Goal: Task Accomplishment & Management: Use online tool/utility

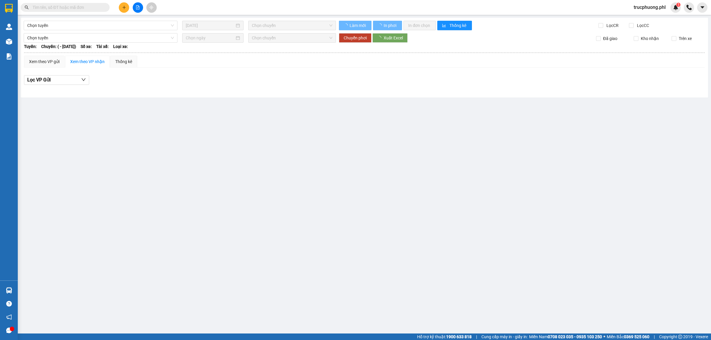
type input "[DATE]"
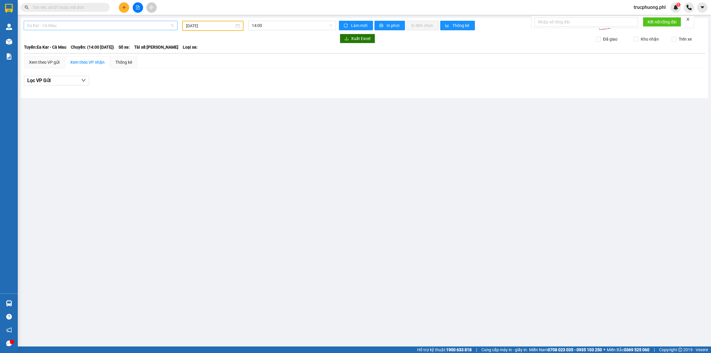
click at [91, 25] on span "Ea Kar - Cà Mau" at bounding box center [100, 25] width 147 height 9
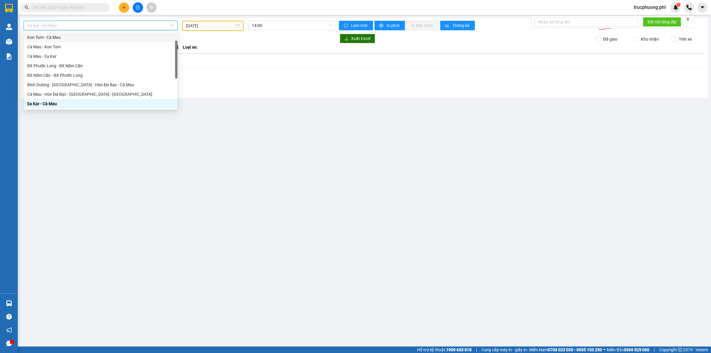
click at [88, 37] on div "Kon Tum - Cà Mau" at bounding box center [100, 37] width 147 height 7
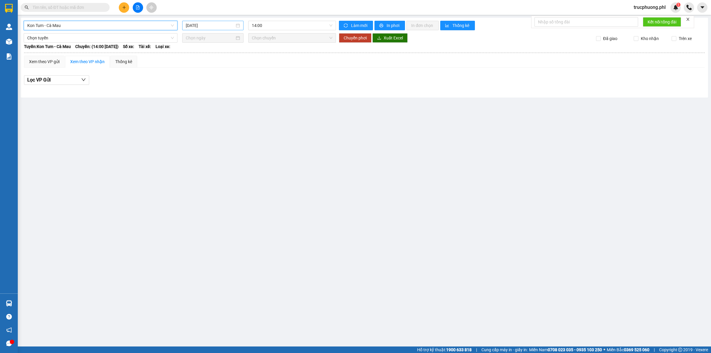
click at [197, 23] on input "[DATE]" at bounding box center [210, 25] width 49 height 7
click at [212, 75] on div "14" at bounding box center [212, 77] width 7 height 7
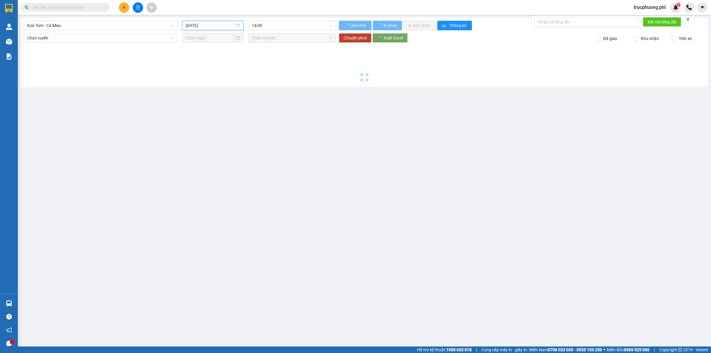
type input "[DATE]"
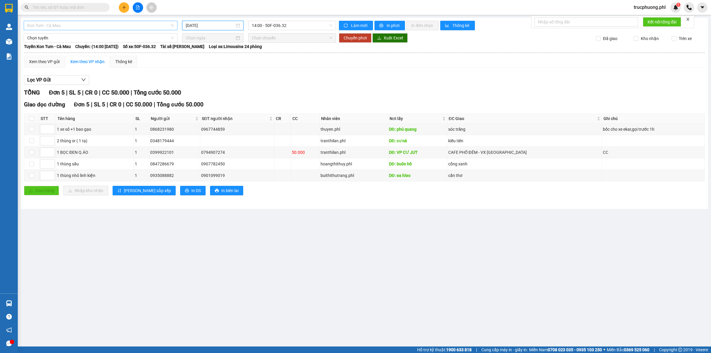
click at [124, 27] on span "Kon Tum - Cà Mau" at bounding box center [100, 25] width 147 height 9
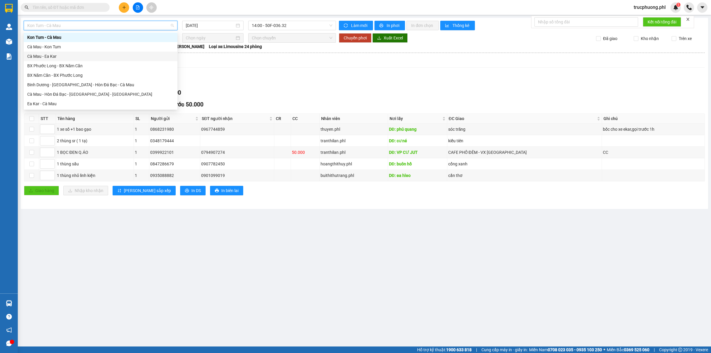
click at [51, 54] on div "Cà Mau - Ea Kar" at bounding box center [100, 56] width 147 height 7
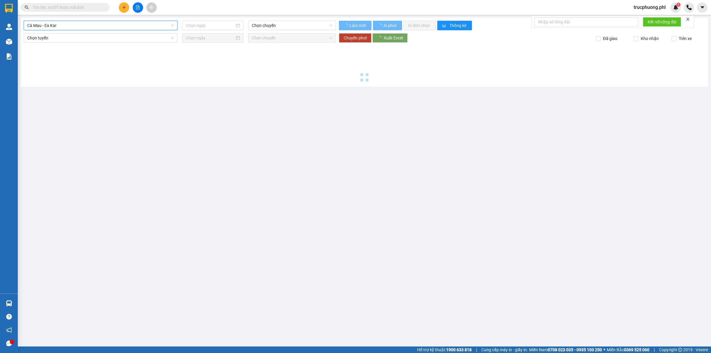
type input "[DATE]"
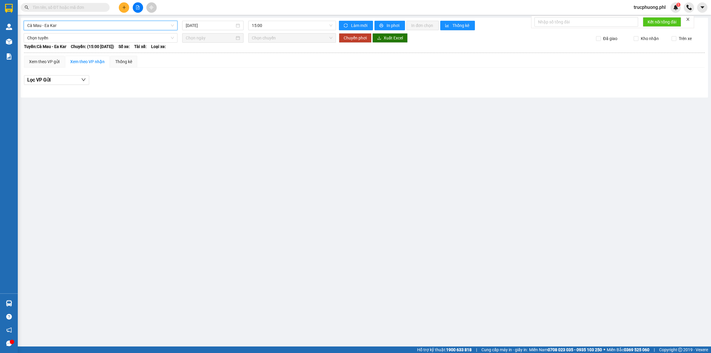
click at [64, 23] on span "Cà Mau - Ea Kar" at bounding box center [100, 25] width 147 height 9
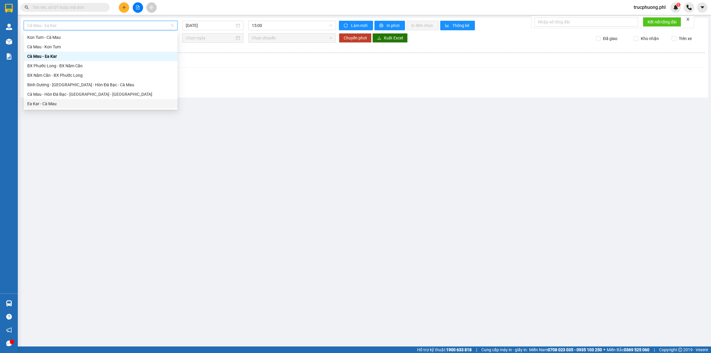
click at [47, 107] on div "Ea Kar - Cà Mau" at bounding box center [100, 103] width 147 height 7
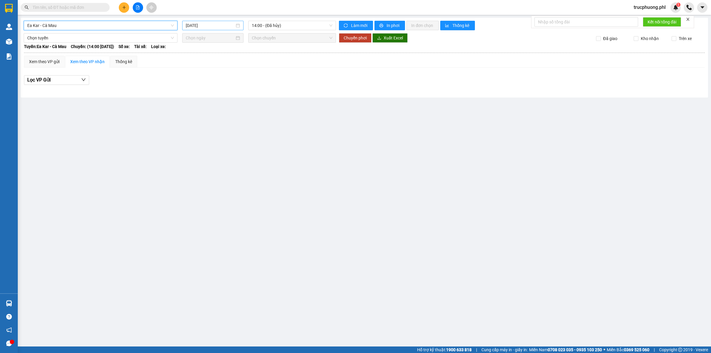
click at [199, 23] on input "[DATE]" at bounding box center [210, 25] width 49 height 7
click at [215, 76] on div "14" at bounding box center [212, 77] width 7 height 7
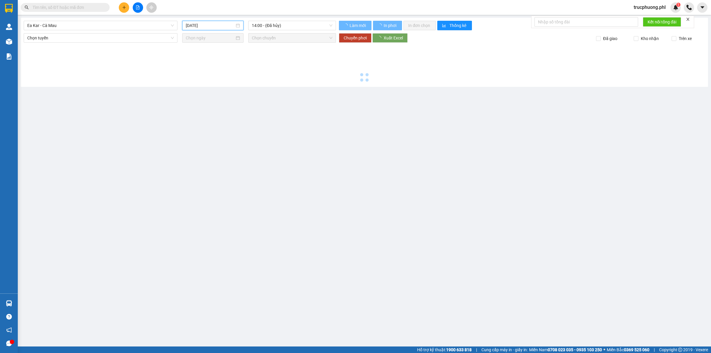
type input "[DATE]"
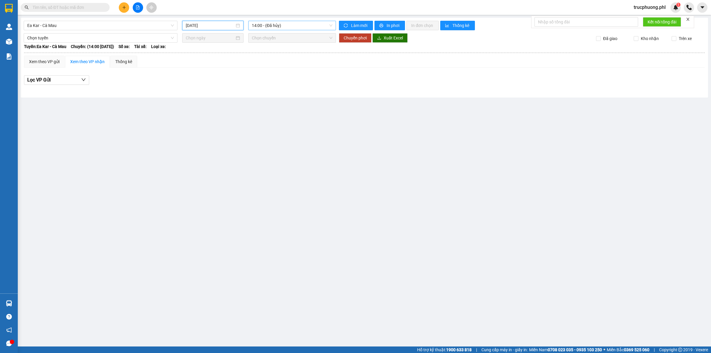
click at [268, 24] on span "14:00 - (Đã hủy)" at bounding box center [292, 25] width 81 height 9
click at [280, 58] on div "17:30 - 50F-004.06" at bounding box center [275, 56] width 46 height 7
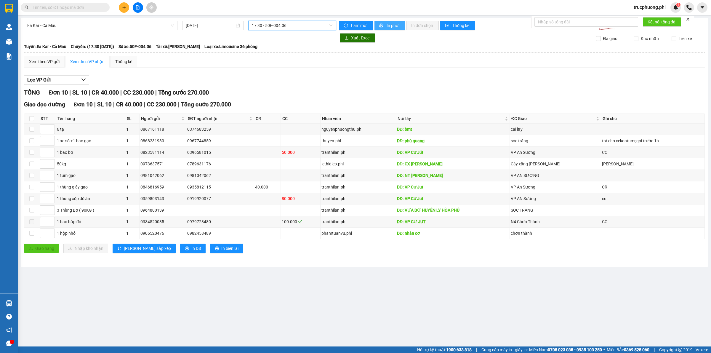
click at [385, 26] on button "In phơi" at bounding box center [390, 25] width 31 height 9
drag, startPoint x: 84, startPoint y: 8, endPoint x: 75, endPoint y: 29, distance: 22.9
click at [84, 9] on input "text" at bounding box center [68, 7] width 70 height 7
click at [74, 26] on span "Ea Kar - Cà Mau" at bounding box center [100, 25] width 147 height 9
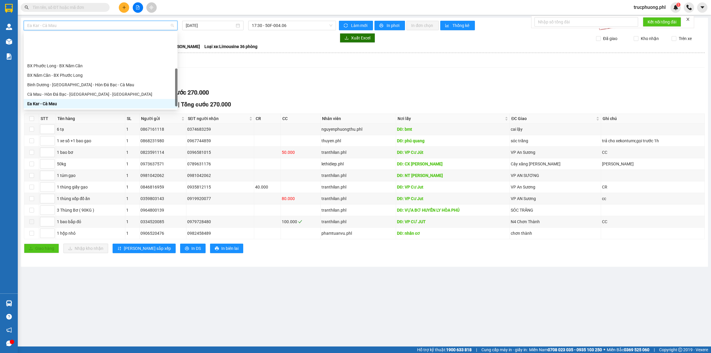
scroll to position [45, 0]
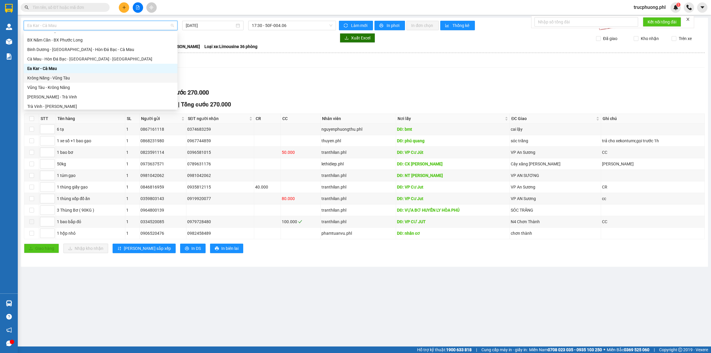
click at [59, 77] on div "Krông Năng - Vũng Tàu" at bounding box center [100, 78] width 147 height 7
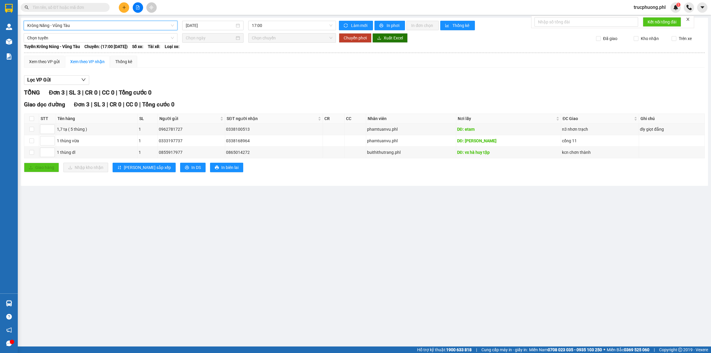
click at [212, 31] on div "Krông Năng - [GEOGRAPHIC_DATA] Năng - [GEOGRAPHIC_DATA] [DATE] 17:00 Làm mới In…" at bounding box center [365, 102] width 688 height 168
click at [212, 28] on input "[DATE]" at bounding box center [210, 25] width 49 height 7
click at [213, 76] on div "14" at bounding box center [212, 77] width 7 height 7
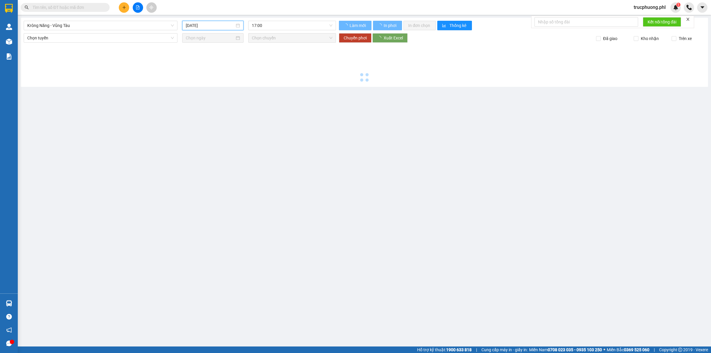
type input "[DATE]"
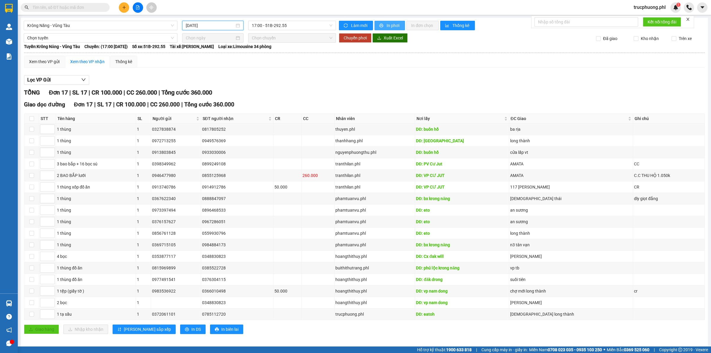
click at [390, 26] on span "In phơi" at bounding box center [394, 25] width 14 height 7
click at [113, 24] on span "Krông Năng - Vũng Tàu" at bounding box center [100, 25] width 147 height 9
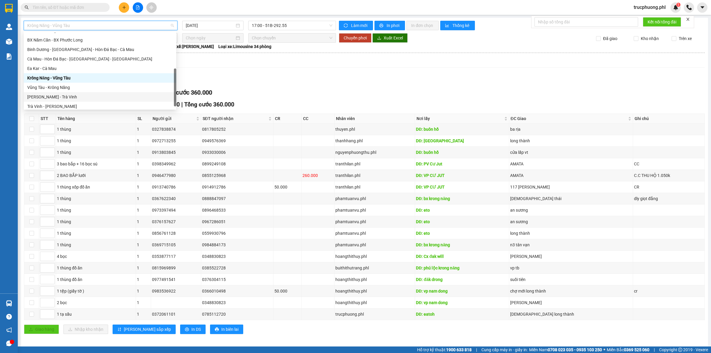
click at [55, 100] on div "[PERSON_NAME] - Trà Vinh" at bounding box center [100, 97] width 146 height 7
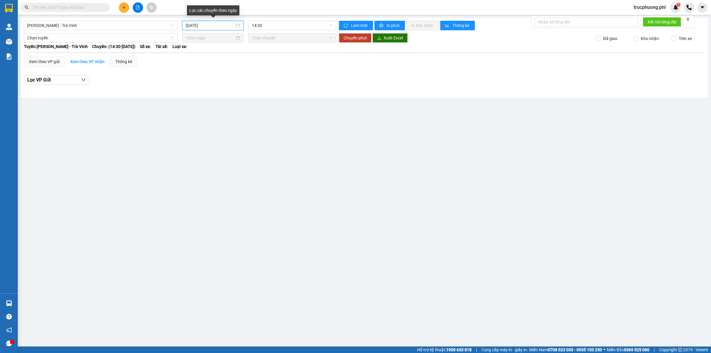
click at [212, 26] on input "[DATE]" at bounding box center [210, 25] width 49 height 7
click at [214, 79] on div "14" at bounding box center [212, 77] width 7 height 7
type input "[DATE]"
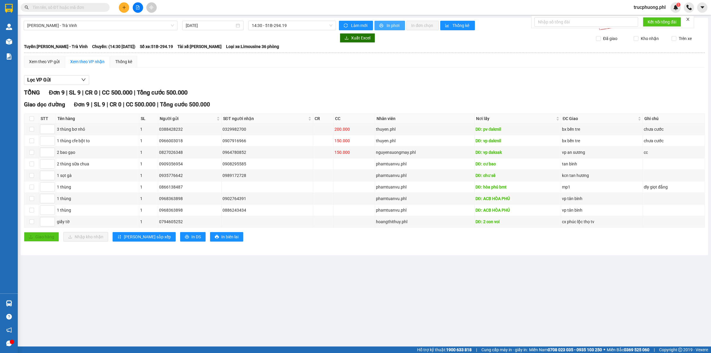
click at [389, 24] on span "In phơi" at bounding box center [394, 25] width 14 height 7
